Goal: Task Accomplishment & Management: Manage account settings

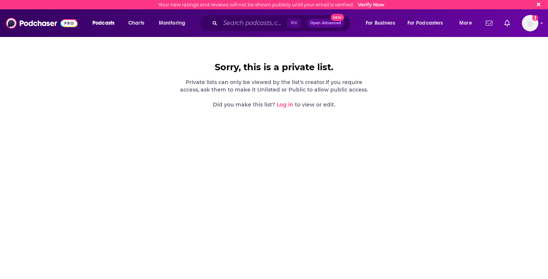
click at [282, 103] on link "Log in" at bounding box center [285, 104] width 17 height 7
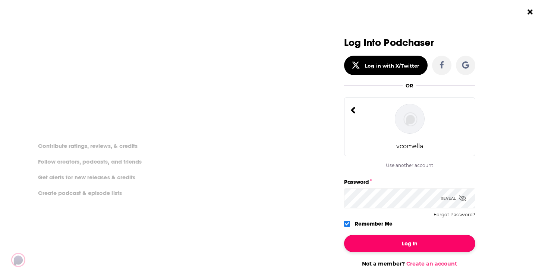
click at [407, 240] on button "Log In" at bounding box center [409, 243] width 131 height 17
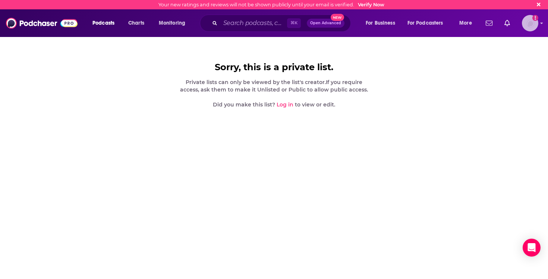
click at [531, 22] on img "Logged in as vcomella" at bounding box center [530, 23] width 16 height 16
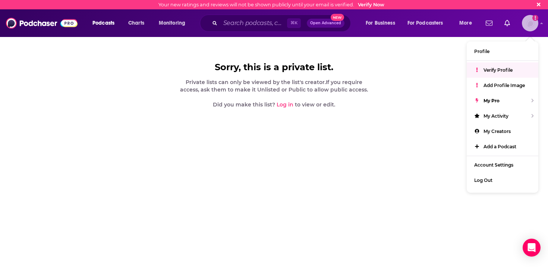
click at [508, 68] on span "Verify Profile" at bounding box center [498, 70] width 29 height 6
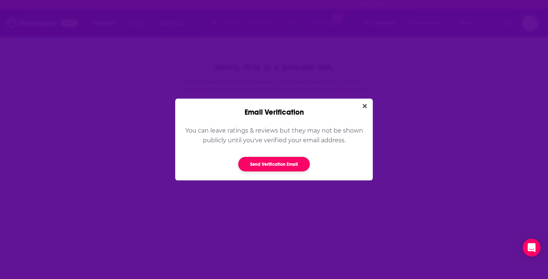
click at [280, 165] on button "Send Verification Email" at bounding box center [274, 164] width 72 height 15
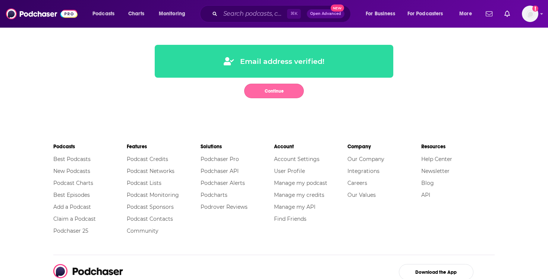
click at [279, 88] on button "Continue" at bounding box center [274, 91] width 60 height 15
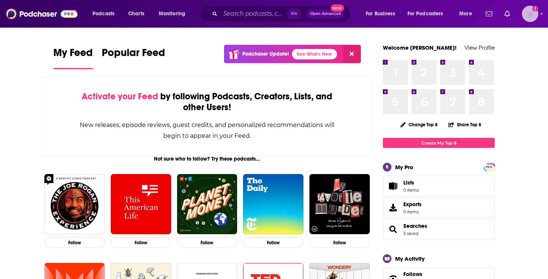
click at [532, 13] on img "Logged in as vcomella" at bounding box center [530, 14] width 16 height 16
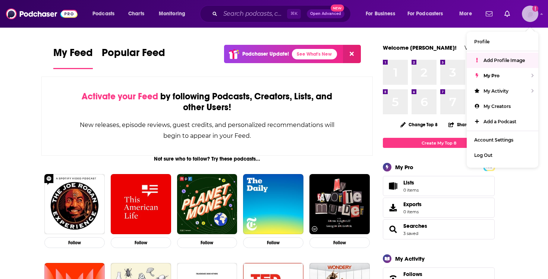
click at [509, 59] on span "Add Profile Image" at bounding box center [504, 60] width 41 height 6
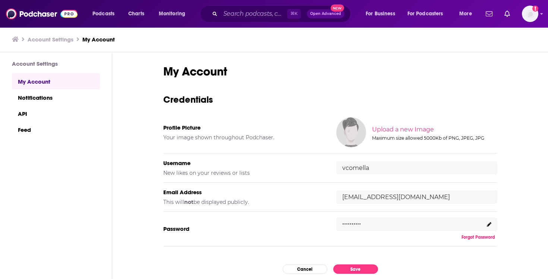
click at [389, 128] on input "file" at bounding box center [433, 130] width 371 height 34
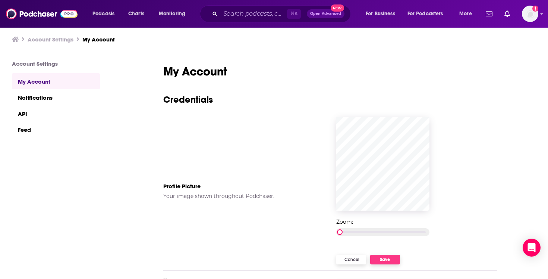
click at [344, 233] on div at bounding box center [382, 232] width 93 height 8
click at [386, 258] on button "Save" at bounding box center [385, 259] width 30 height 10
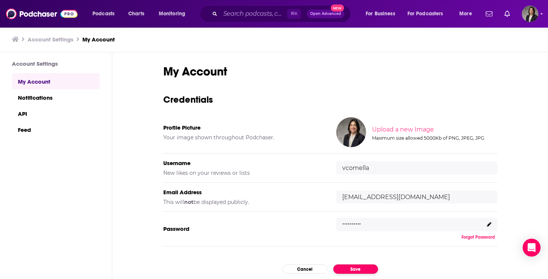
click at [355, 270] on button "Save" at bounding box center [355, 268] width 45 height 9
click at [357, 269] on button "Save" at bounding box center [355, 268] width 45 height 9
click at [354, 268] on button "Save" at bounding box center [355, 268] width 45 height 9
click at [543, 16] on div "Show profile menu" at bounding box center [541, 14] width 3 height 9
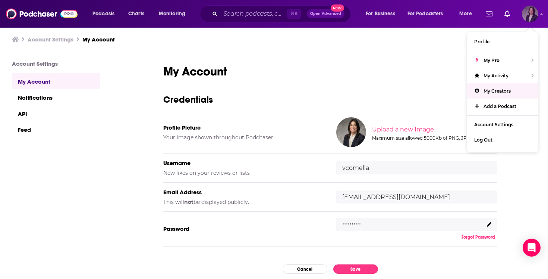
click at [493, 89] on span "My Creators" at bounding box center [497, 91] width 27 height 6
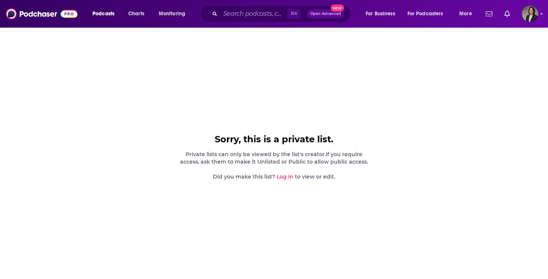
drag, startPoint x: 186, startPoint y: 154, endPoint x: 377, endPoint y: 162, distance: 190.7
click at [377, 162] on div "Sorry, this is a private list. Private lists can only be viewed by the list's c…" at bounding box center [274, 126] width 548 height 251
copy div "Private lists can only be viewed by the list's creator. If you require access, …"
